Goal: Information Seeking & Learning: Learn about a topic

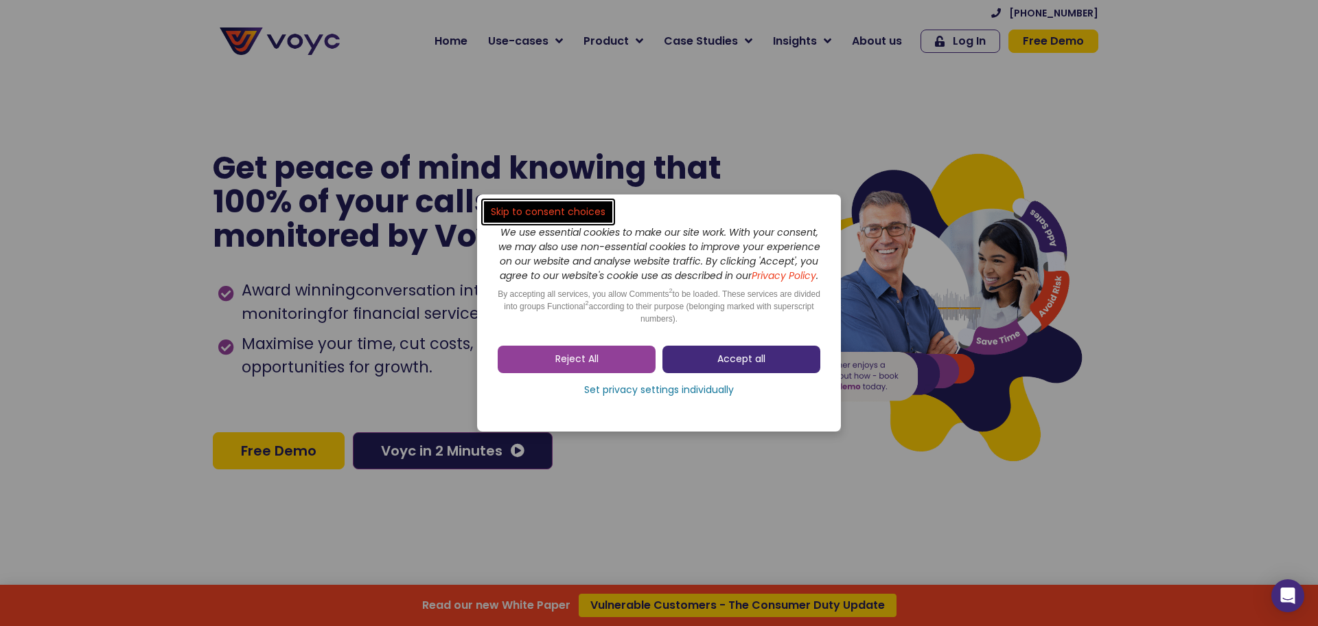
click at [753, 366] on span "Accept all" at bounding box center [742, 359] width 48 height 14
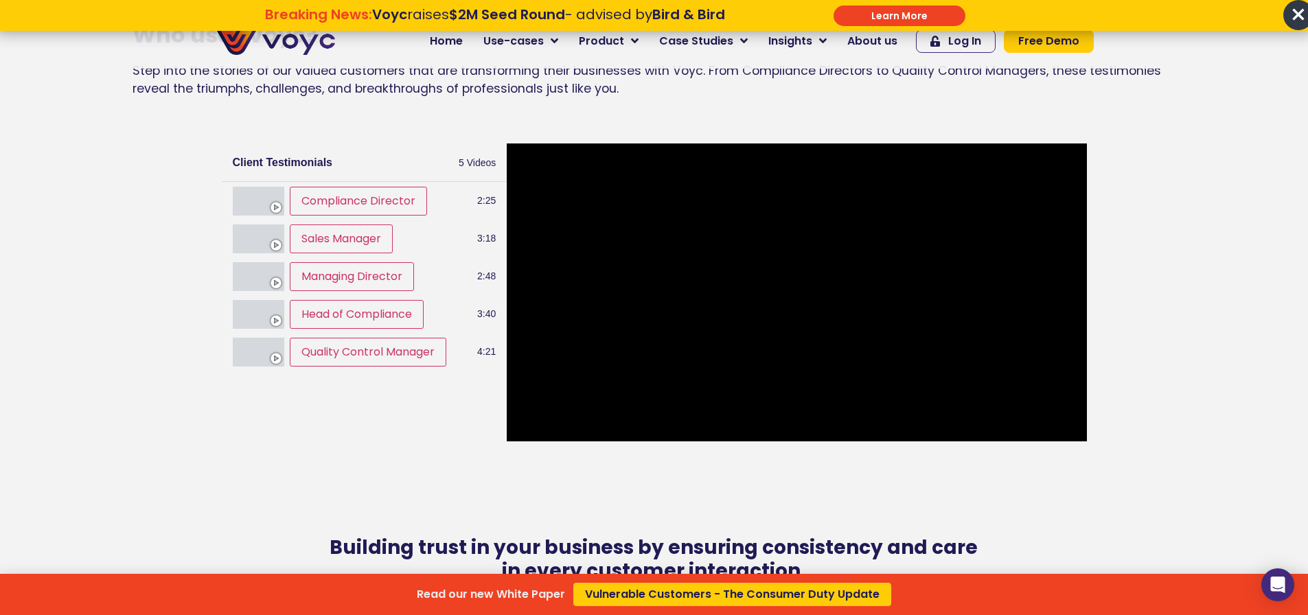
scroll to position [1648, 0]
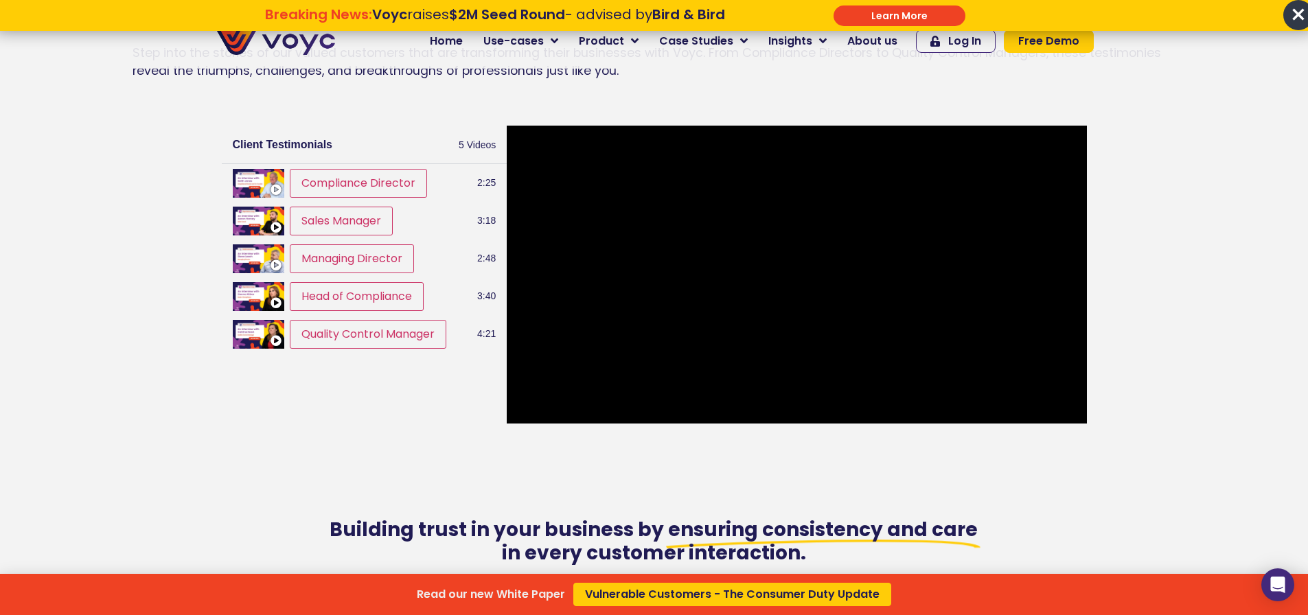
click at [371, 192] on div "Read our new White Paper Vulnerable Customers - The Consumer Duty Update" at bounding box center [654, 307] width 1308 height 615
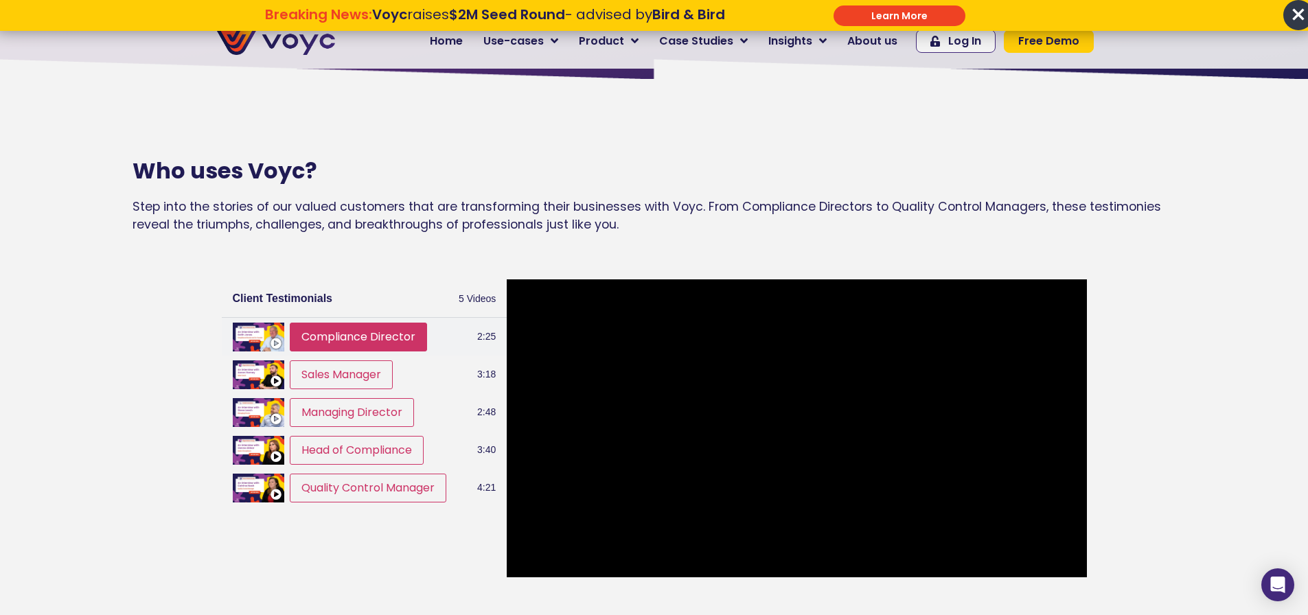
scroll to position [1511, 0]
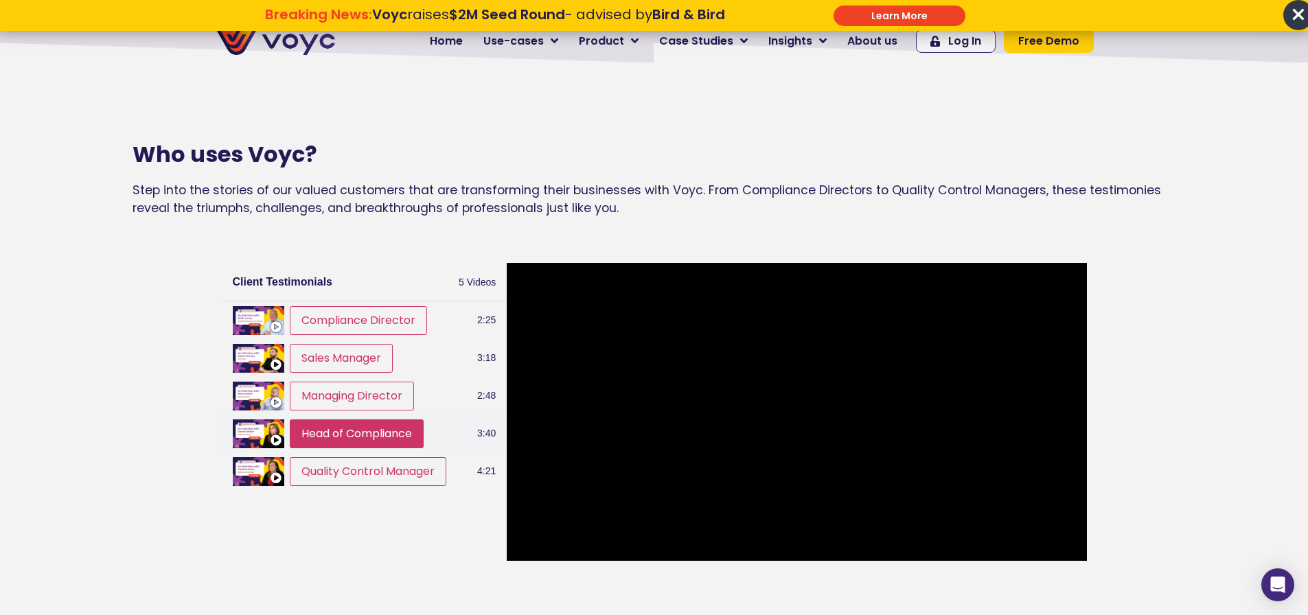
click at [360, 448] on button "Head of Compliance" at bounding box center [357, 434] width 134 height 29
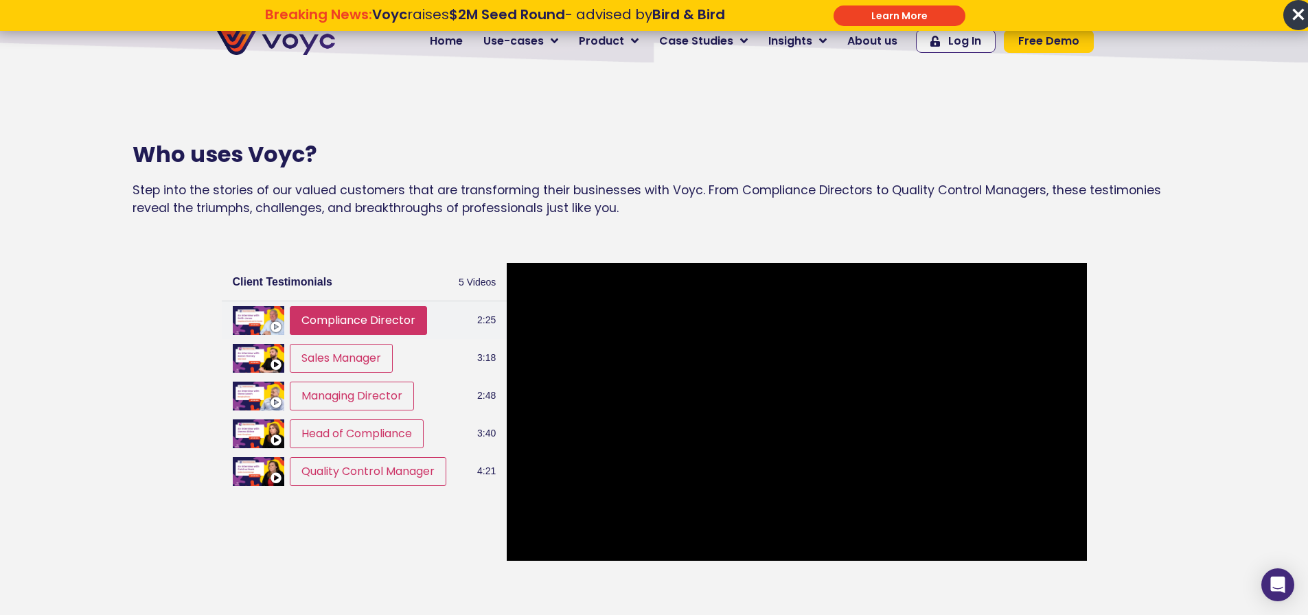
click at [349, 325] on button "Compliance Director" at bounding box center [358, 320] width 137 height 29
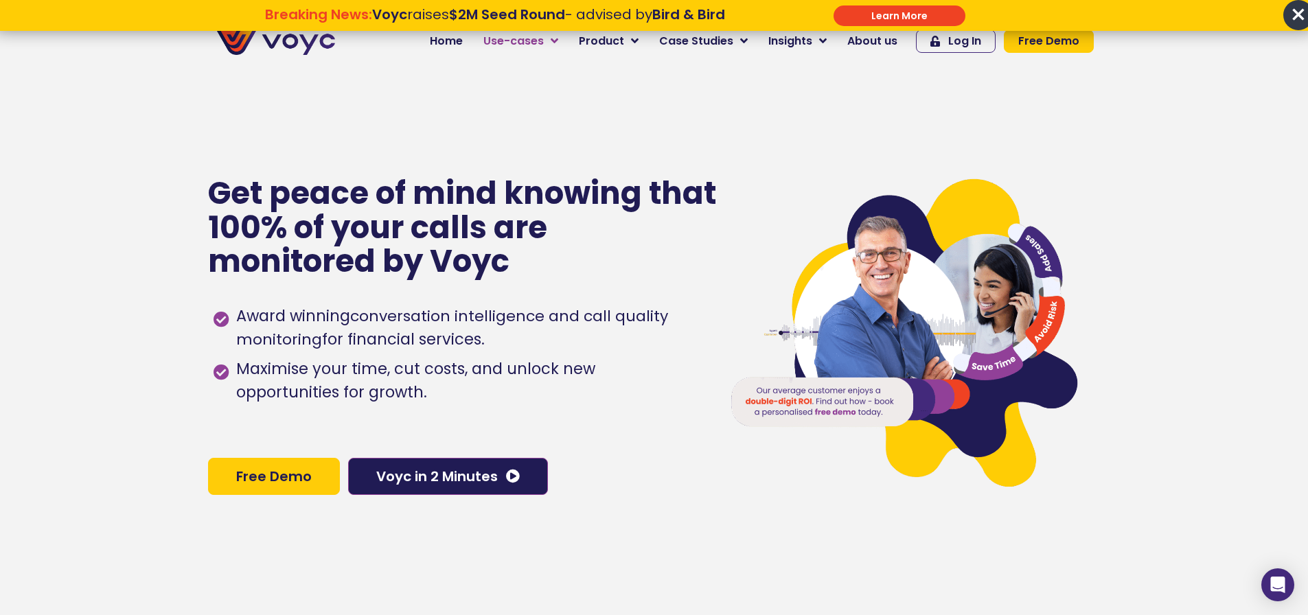
click at [544, 41] on span "Use-cases" at bounding box center [513, 41] width 60 height 16
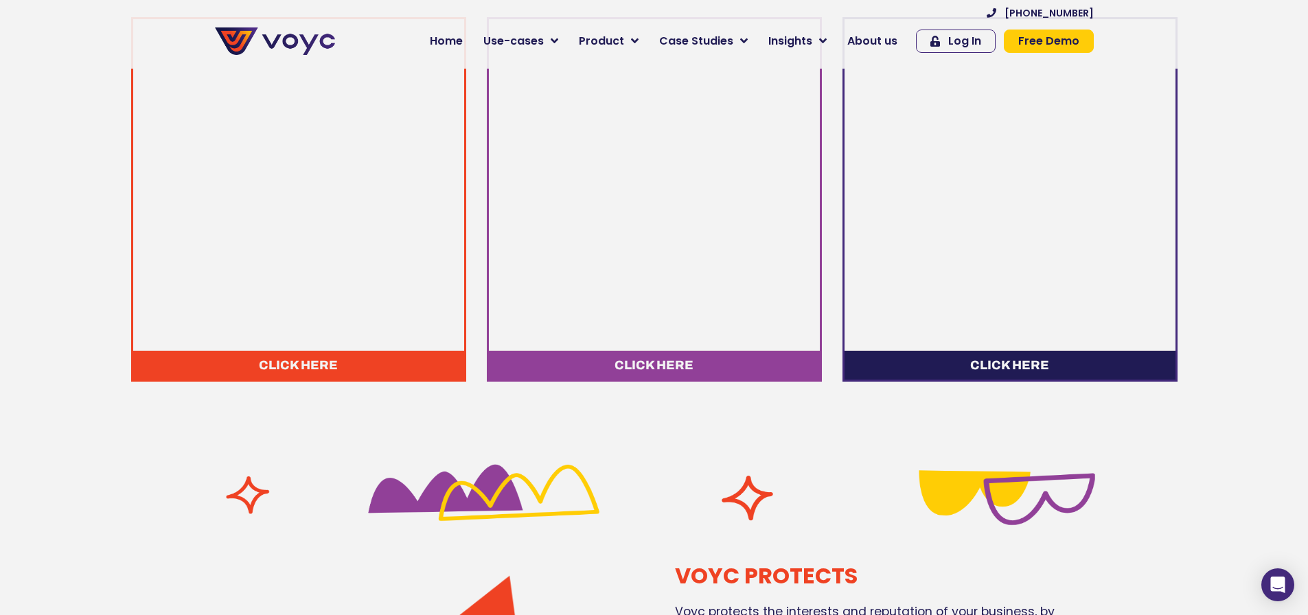
scroll to position [893, 0]
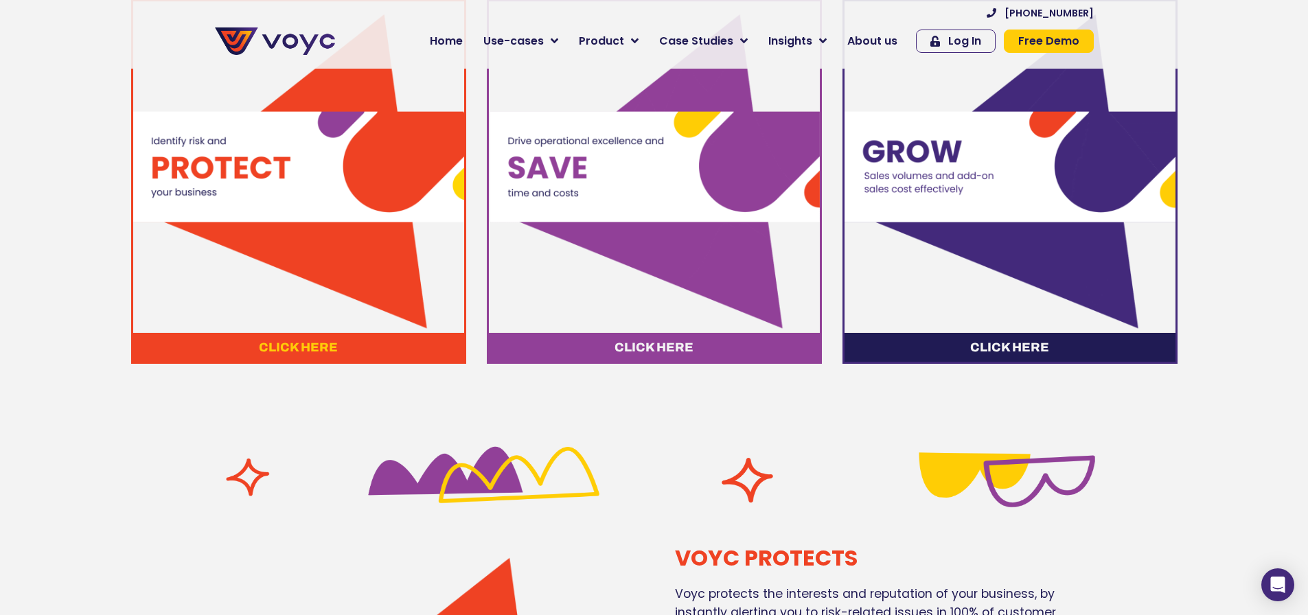
click at [308, 352] on span "Click here" at bounding box center [298, 347] width 79 height 12
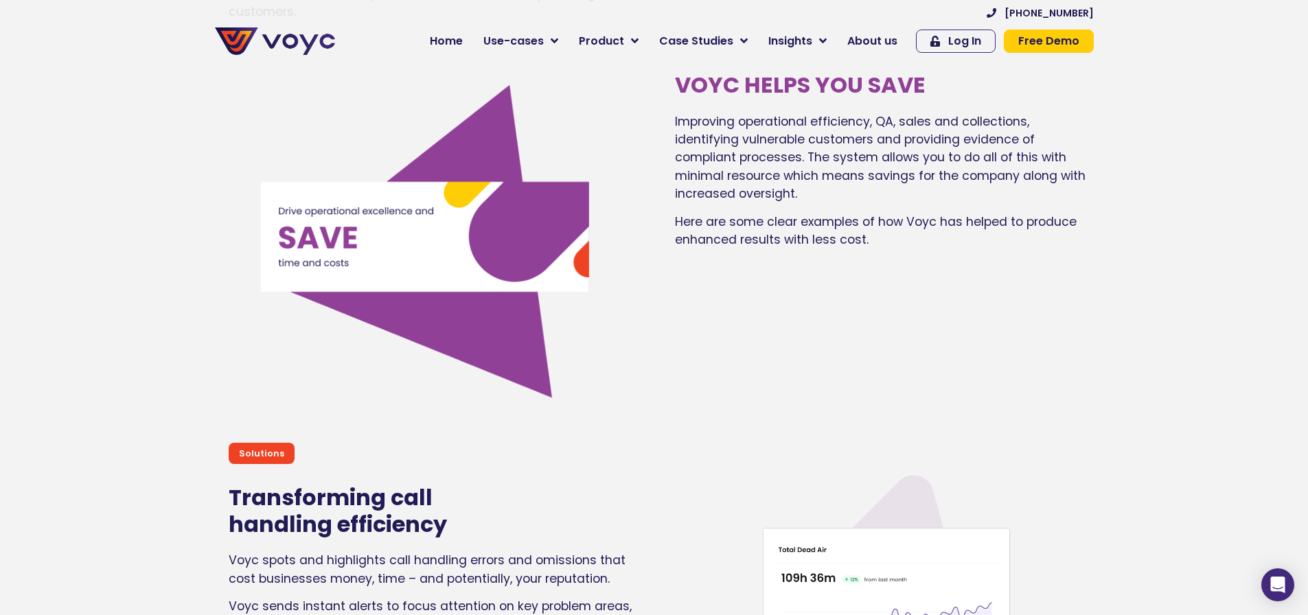
scroll to position [3234, 0]
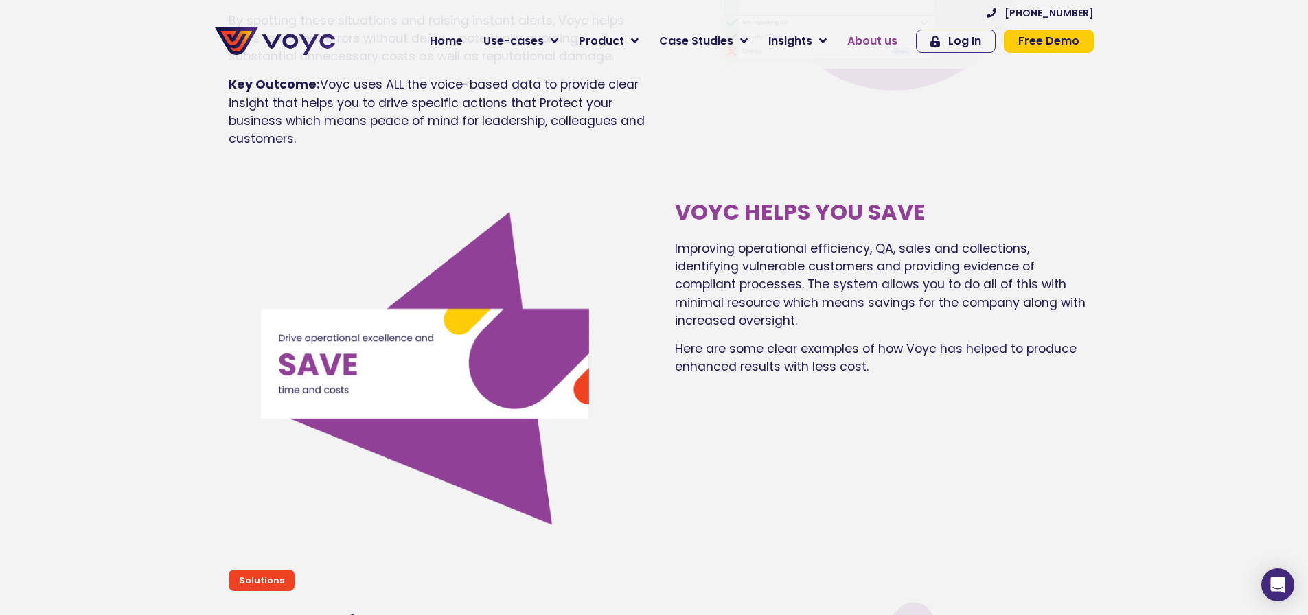
click at [871, 41] on span "About us" at bounding box center [872, 41] width 50 height 16
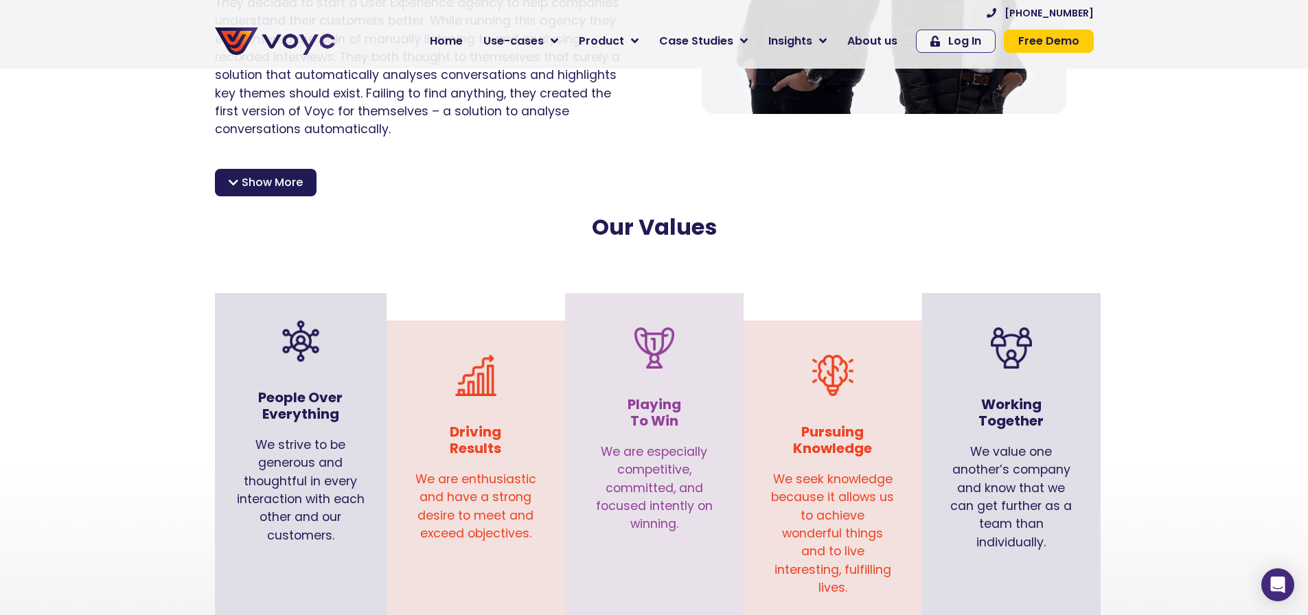
scroll to position [1167, 0]
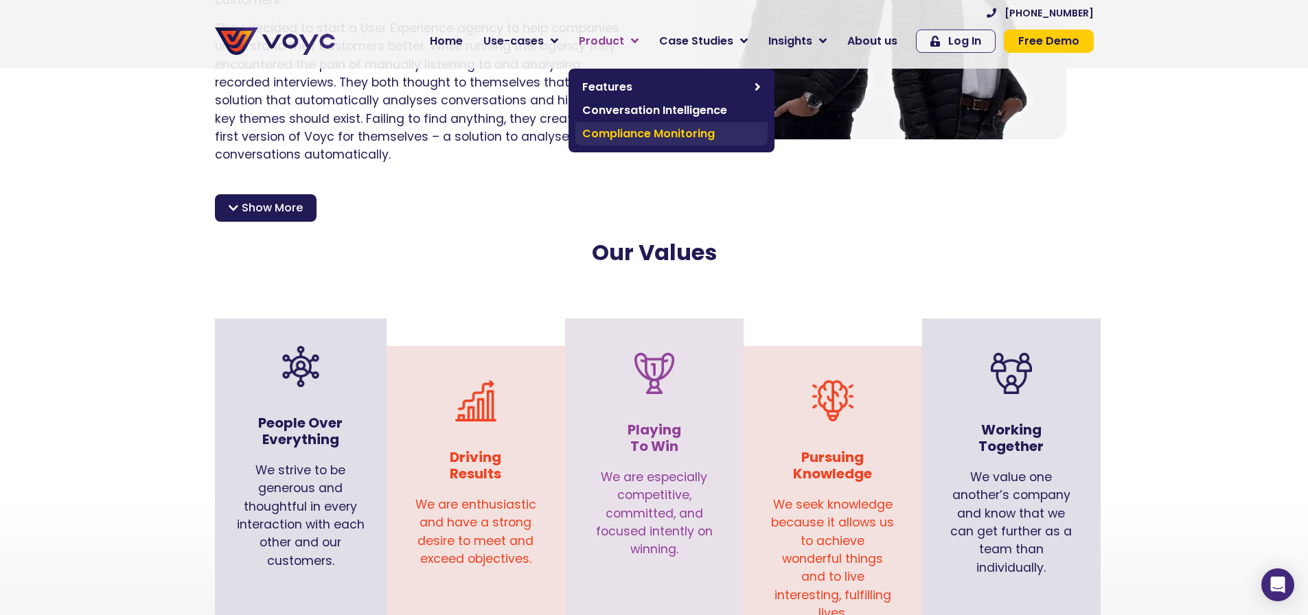
click at [645, 138] on span "Compliance Monitoring" at bounding box center [671, 134] width 179 height 16
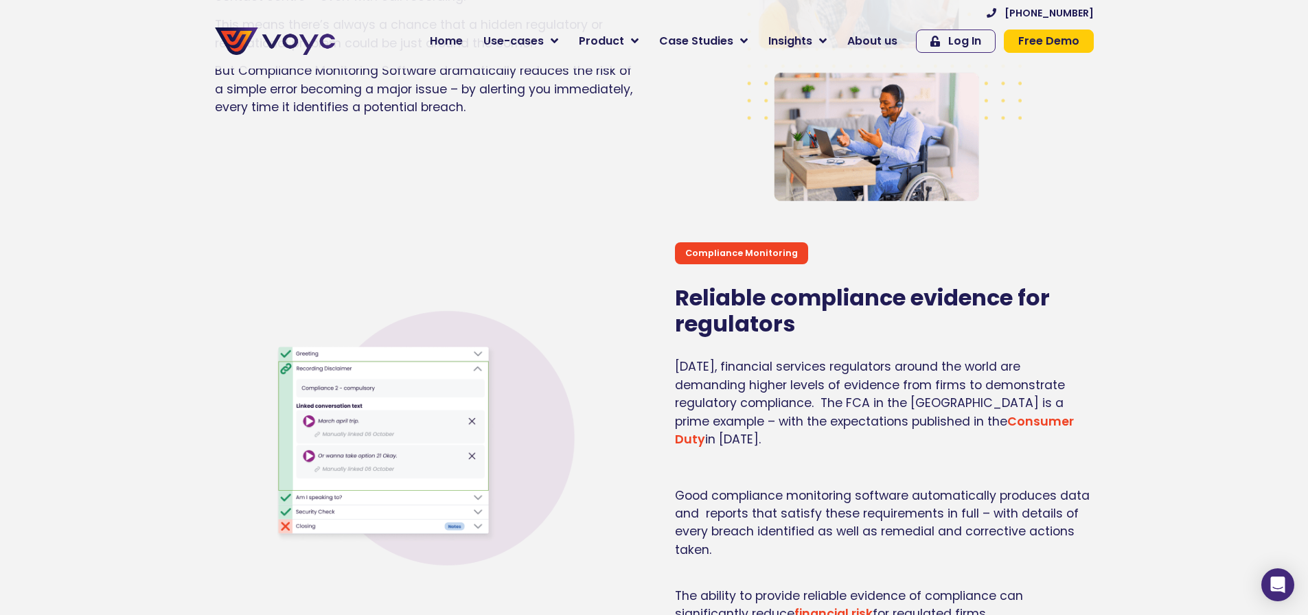
scroll to position [2541, 0]
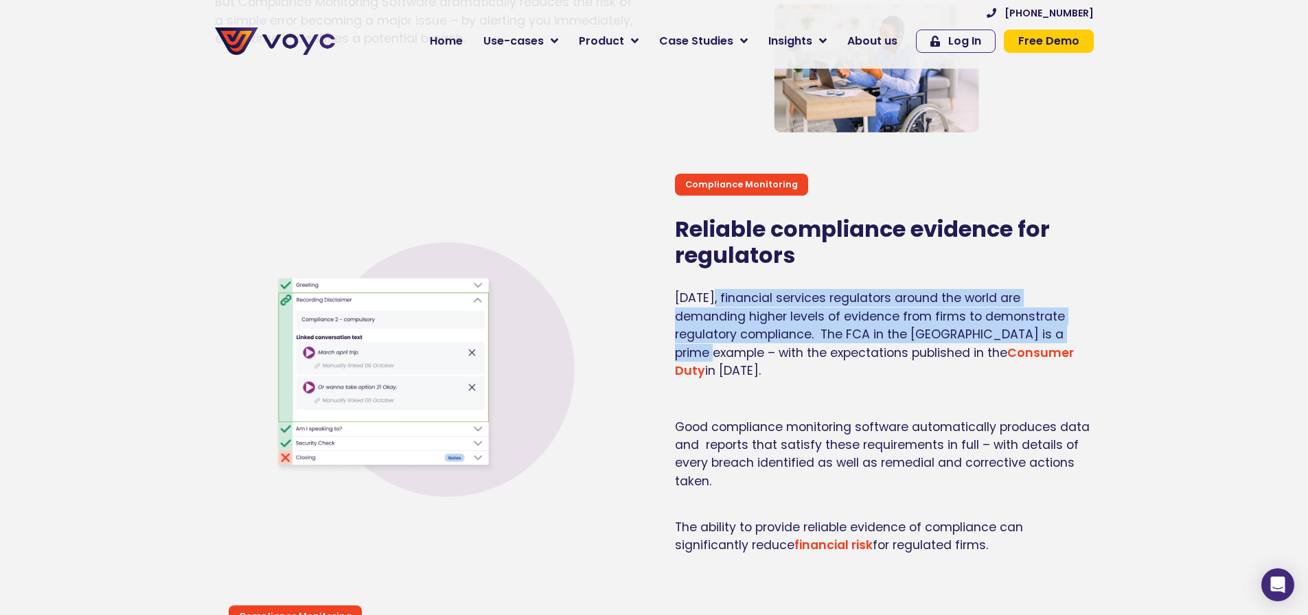
drag, startPoint x: 714, startPoint y: 310, endPoint x: 1029, endPoint y: 343, distance: 317.0
click at [1029, 343] on span "Today, financial services regulators around the world are demanding higher leve…" at bounding box center [870, 325] width 390 height 71
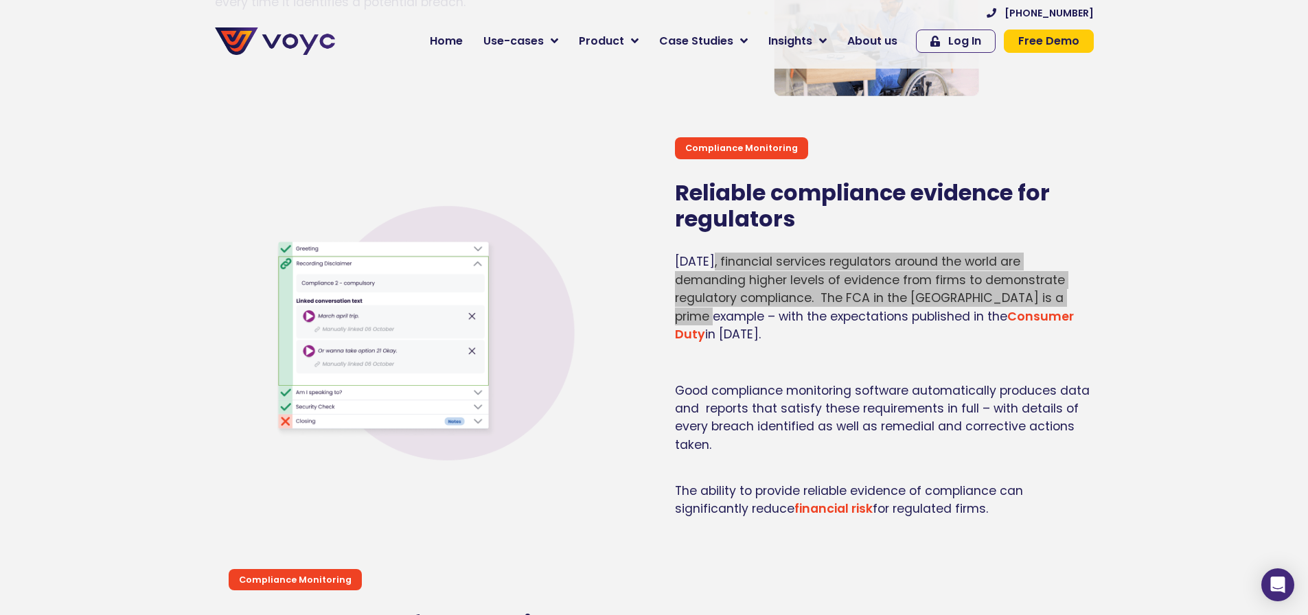
scroll to position [2609, 0]
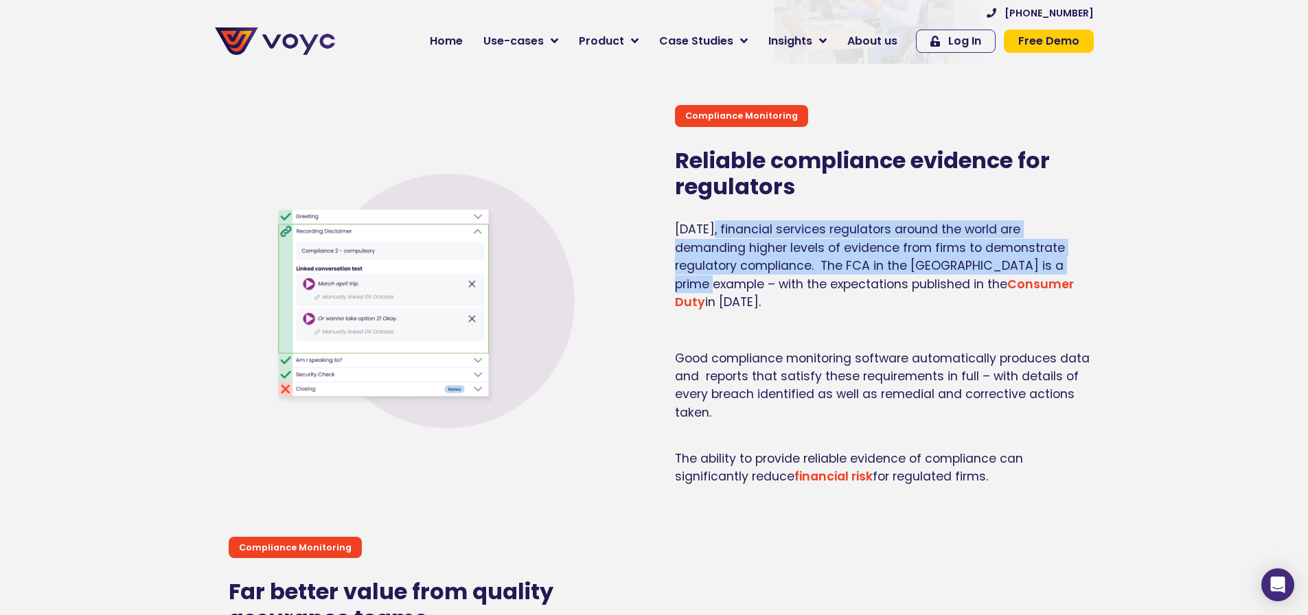
click at [831, 468] on link "financial risk" at bounding box center [834, 476] width 78 height 16
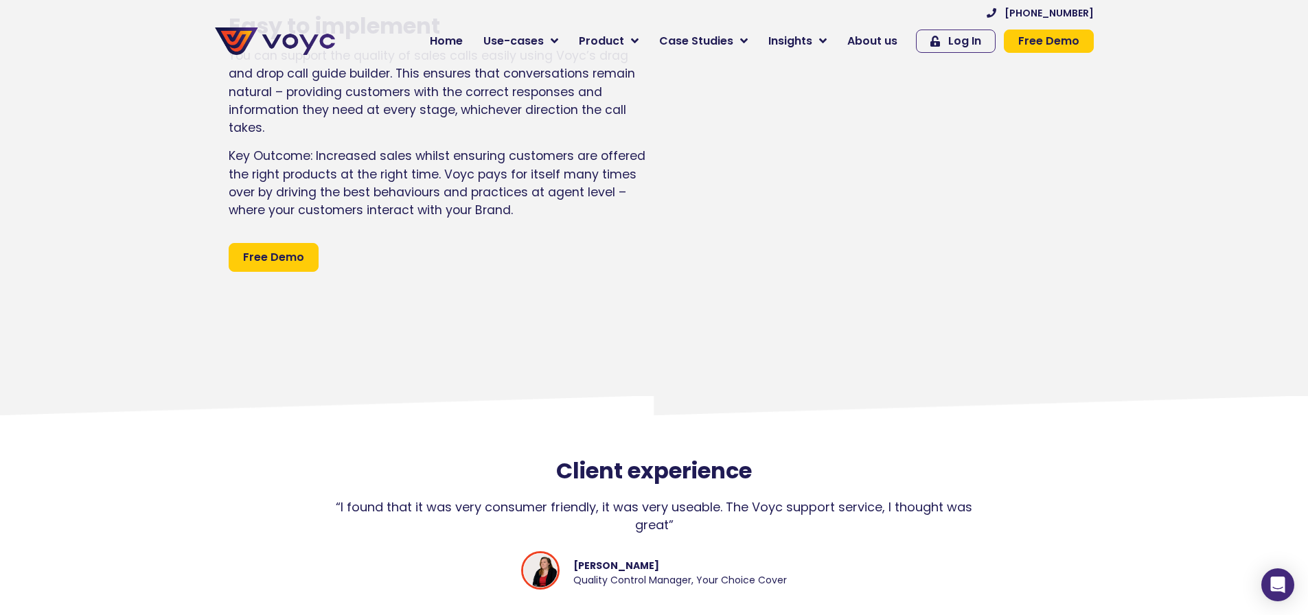
scroll to position [6650, 0]
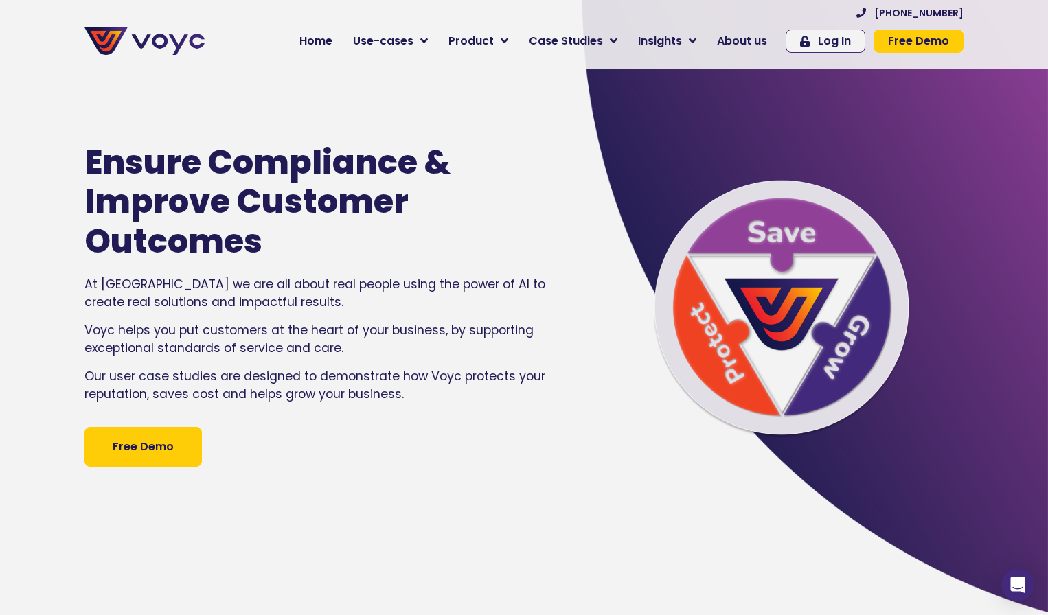
click at [132, 38] on img at bounding box center [144, 40] width 120 height 27
